Goal: Task Accomplishment & Management: Manage account settings

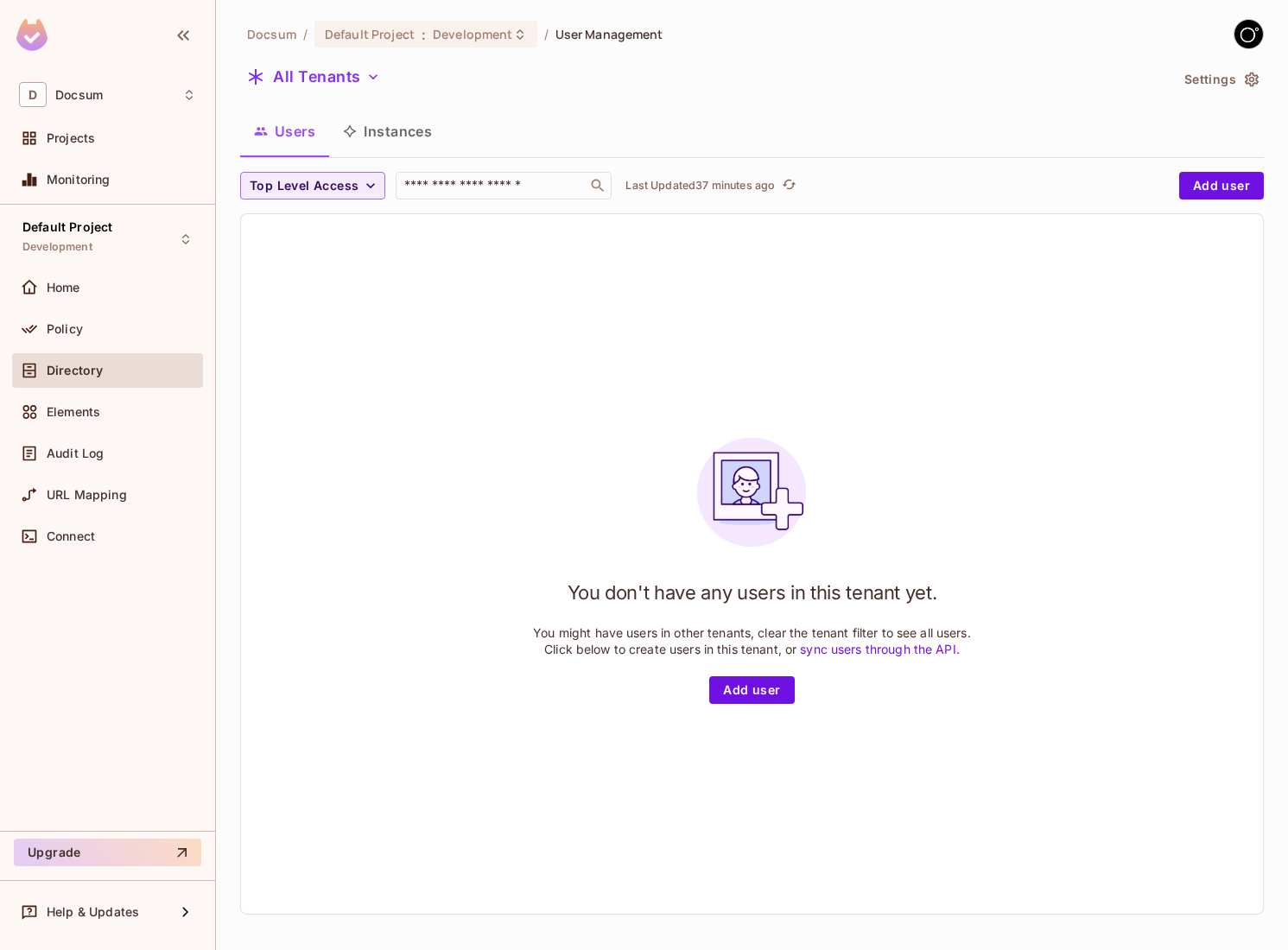
click at [286, 399] on div "You don't have any users in this tenant yet. You might have users in other tena…" at bounding box center [752, 563] width 1022 height 699
click at [1245, 83] on icon "button" at bounding box center [1251, 80] width 14 height 15
